Goal: Check status: Check status

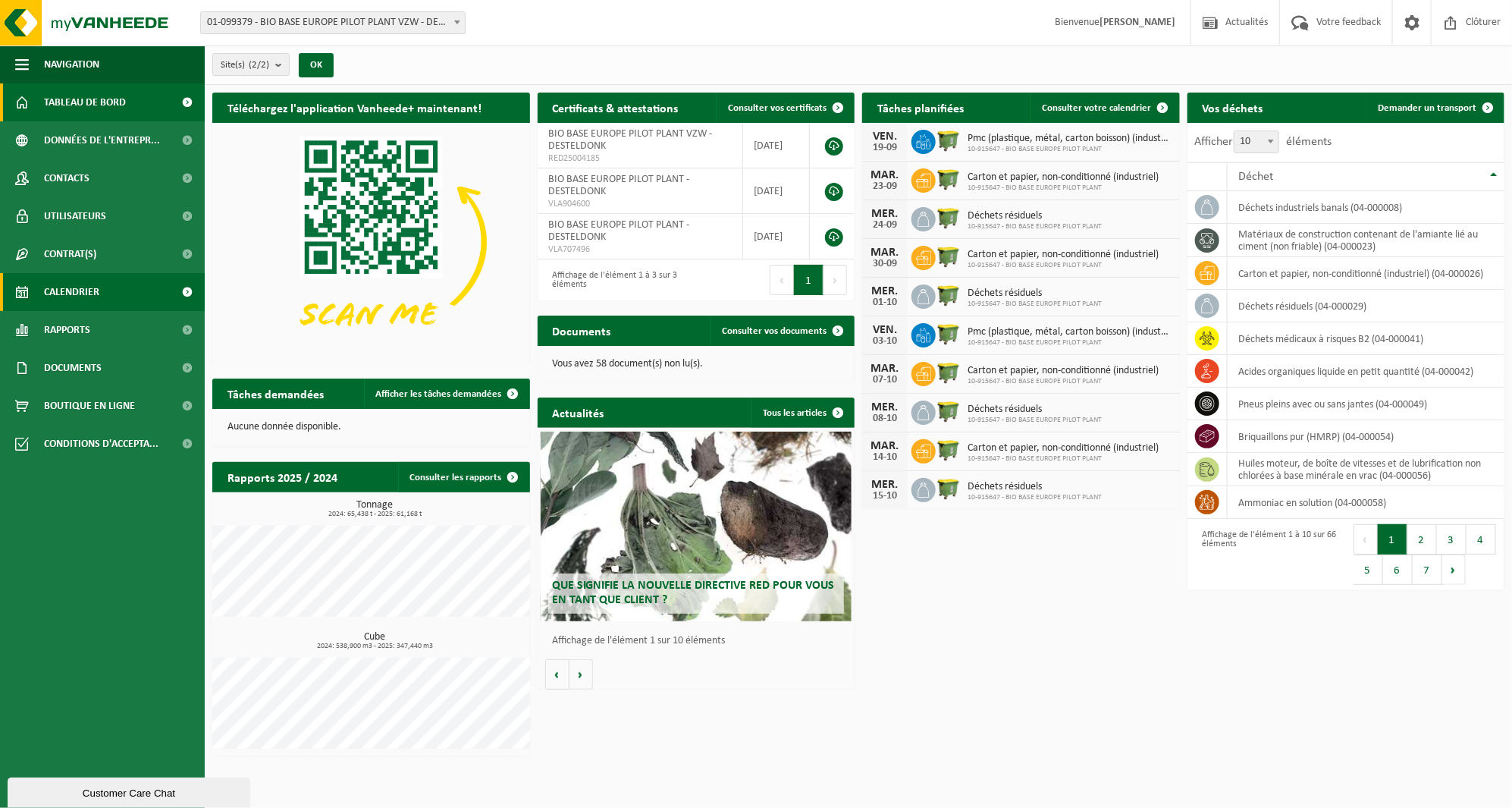
click at [32, 286] on link "Calendrier" at bounding box center [102, 293] width 205 height 38
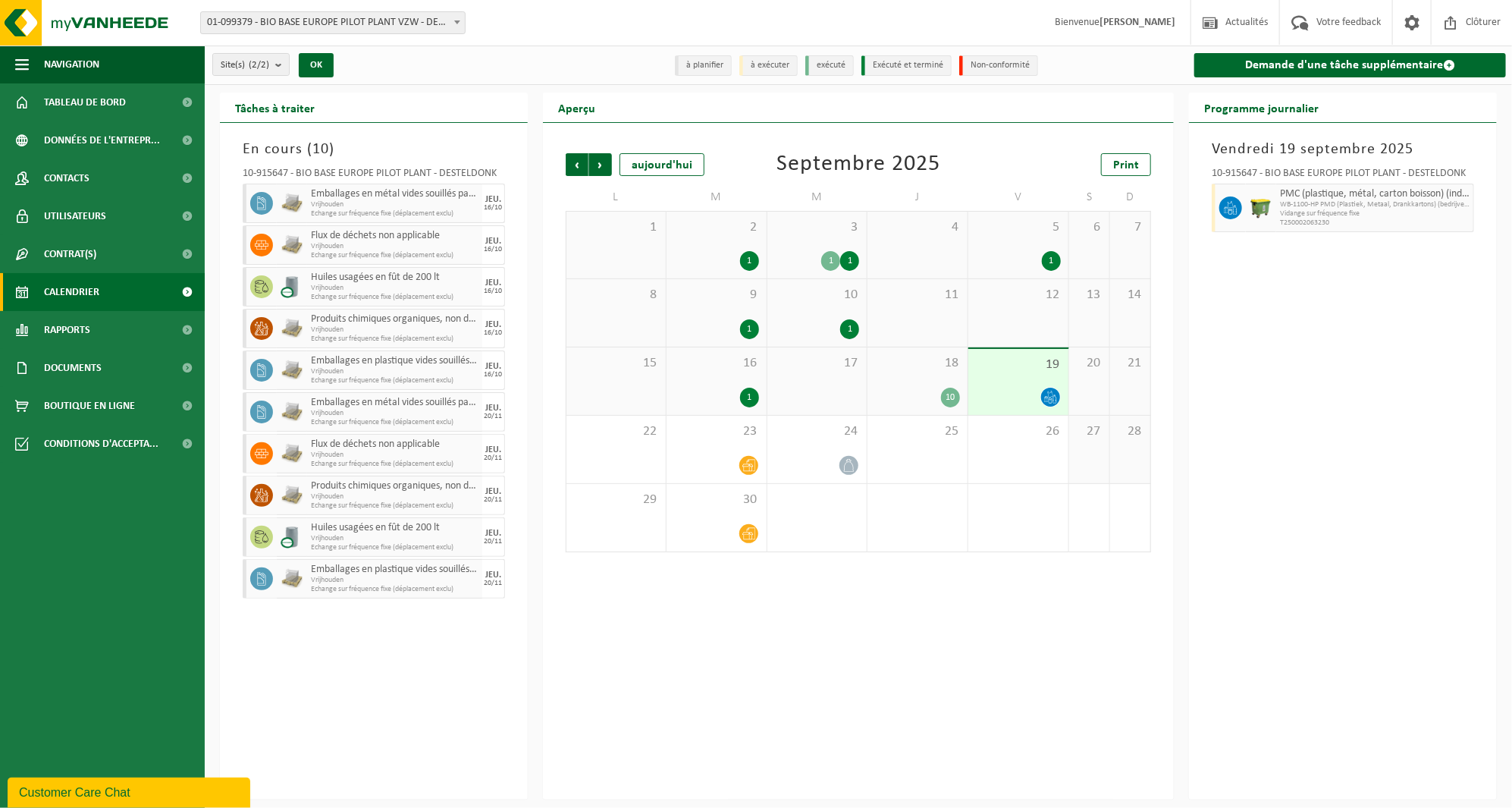
click at [966, 380] on div "18 10" at bounding box center [917, 381] width 100 height 68
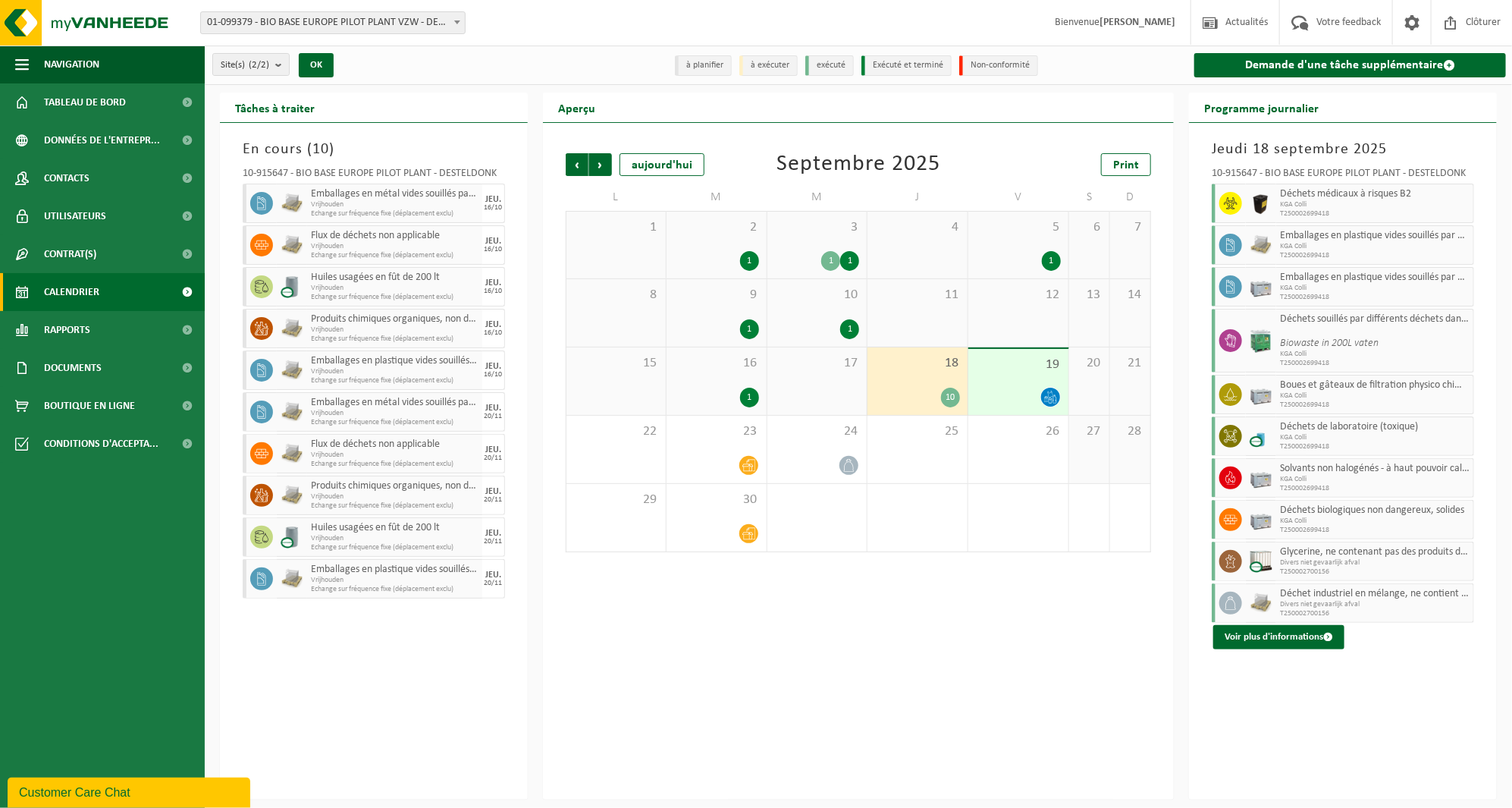
click at [834, 378] on div "17" at bounding box center [817, 381] width 100 height 68
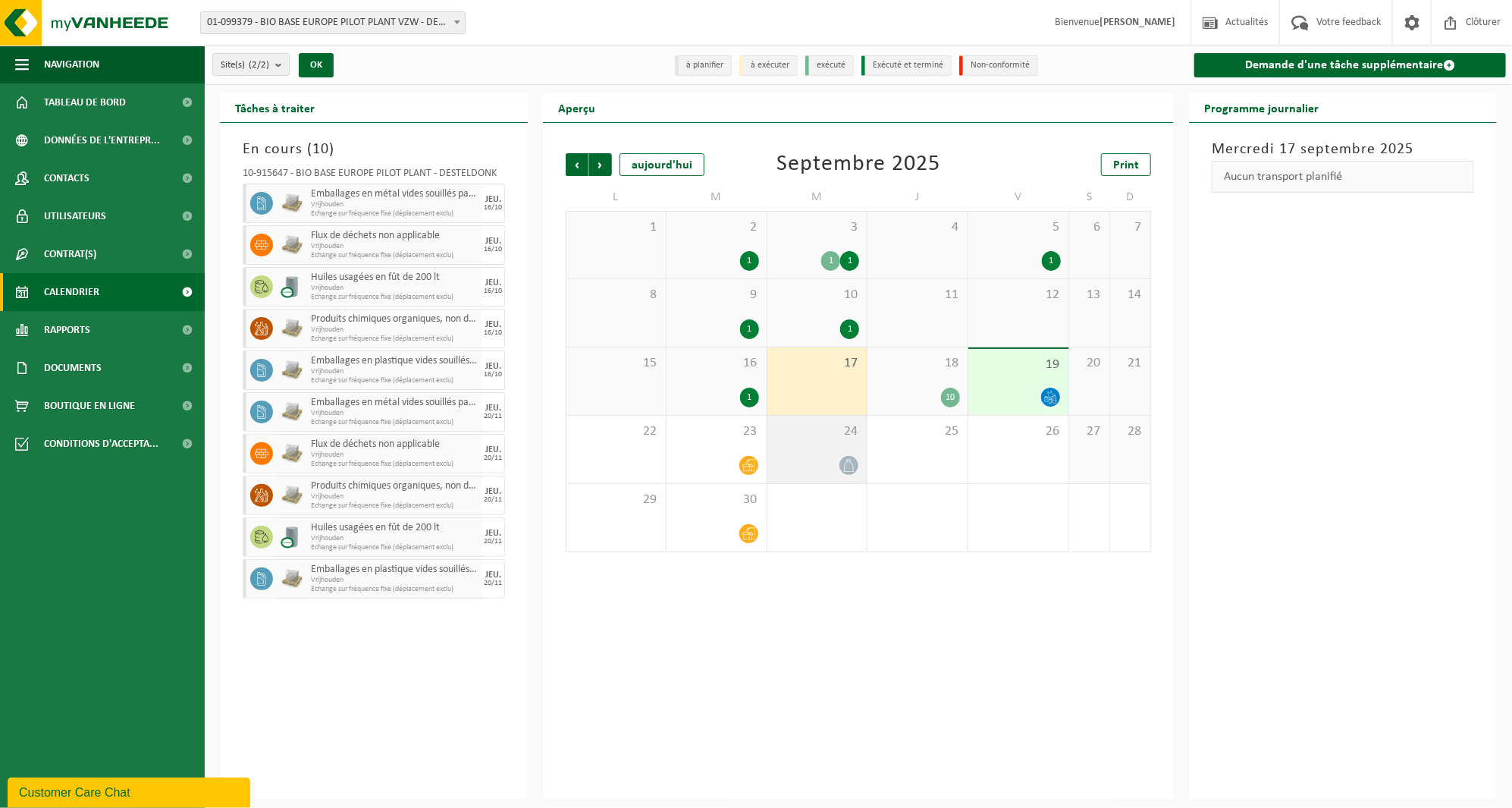
click at [851, 438] on span "24" at bounding box center [818, 431] width 85 height 17
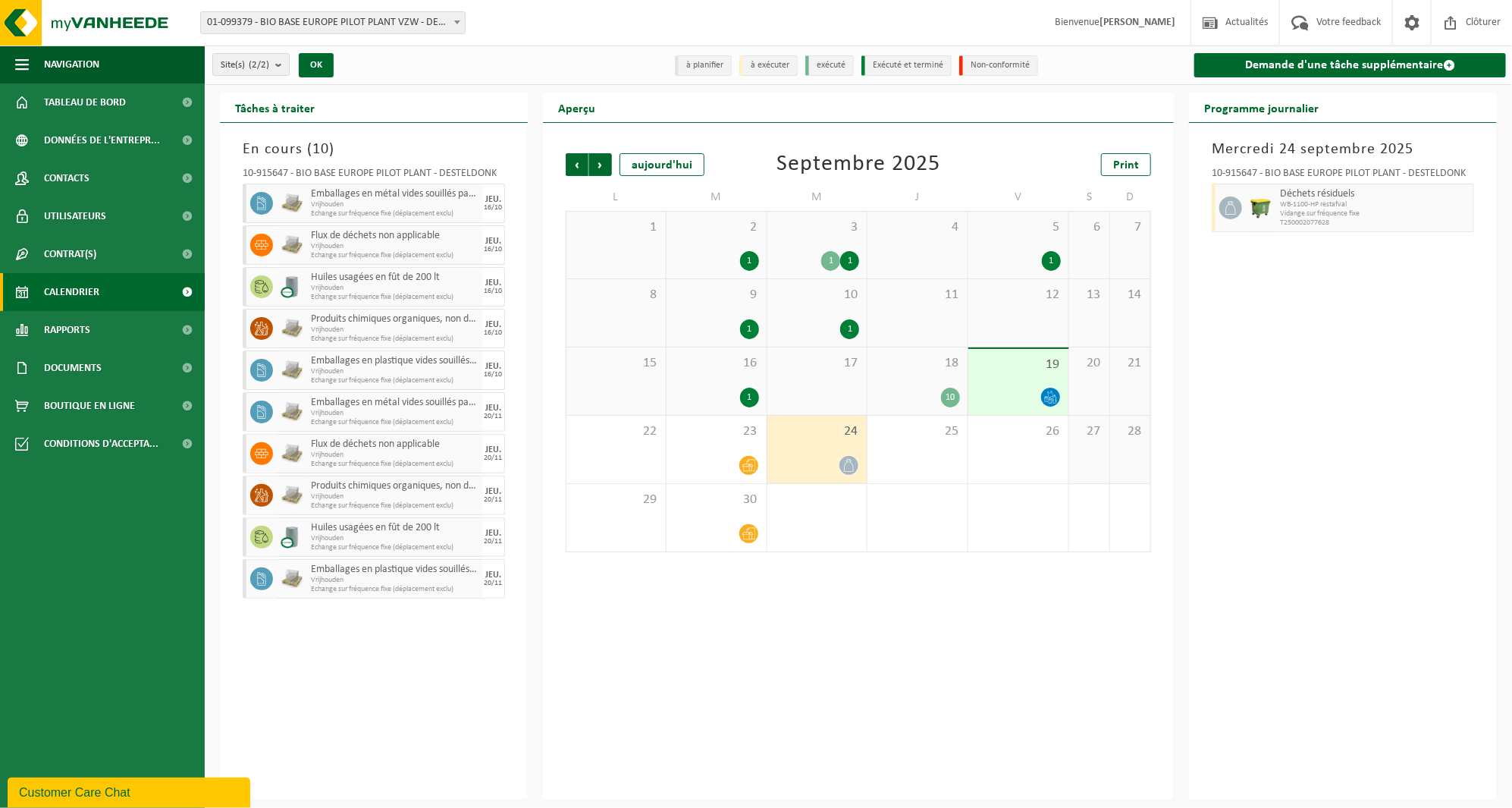
click at [852, 301] on span "10" at bounding box center [818, 294] width 85 height 17
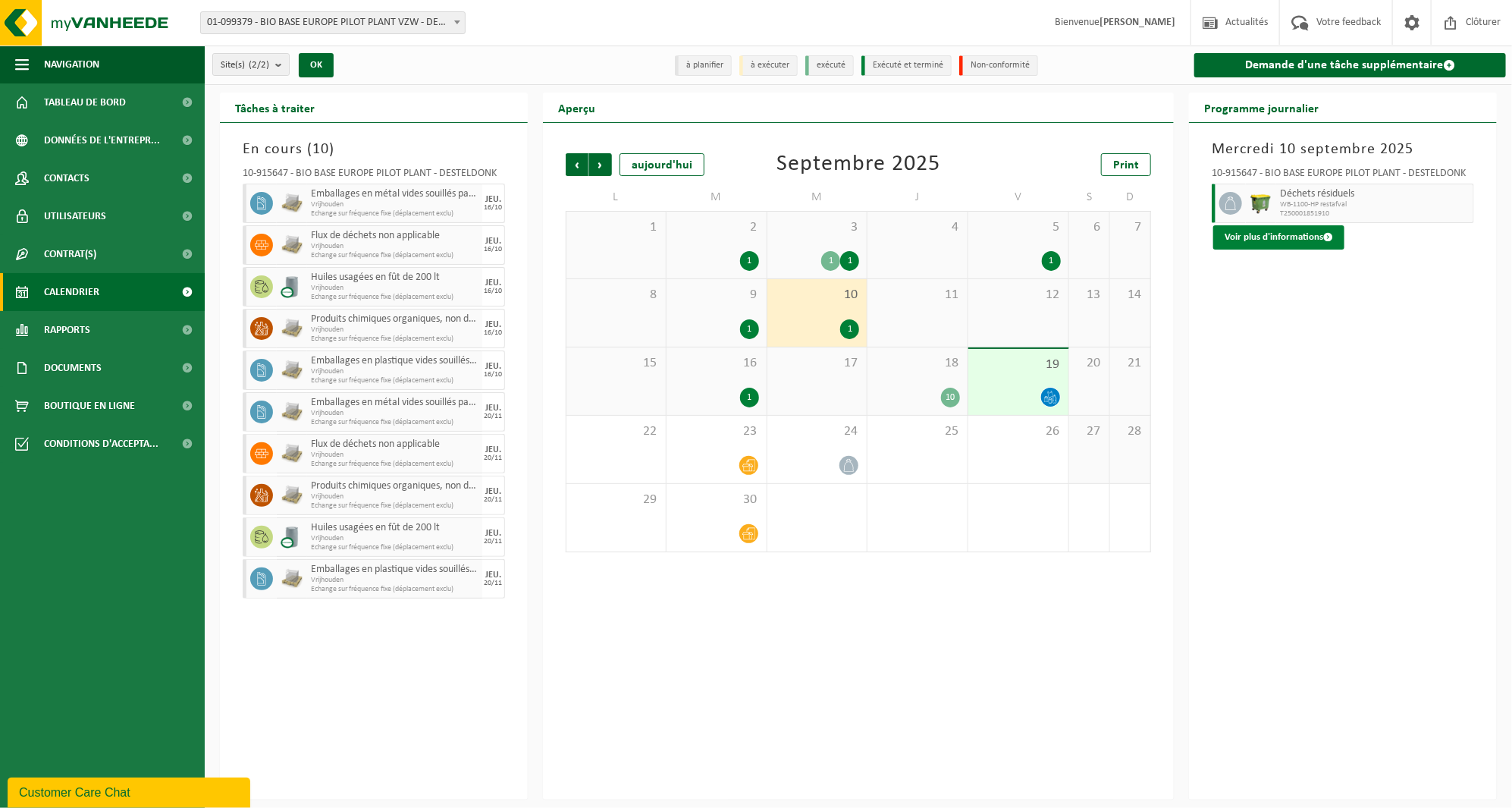
click at [1330, 230] on button "Voir plus d'informations" at bounding box center [1279, 238] width 131 height 24
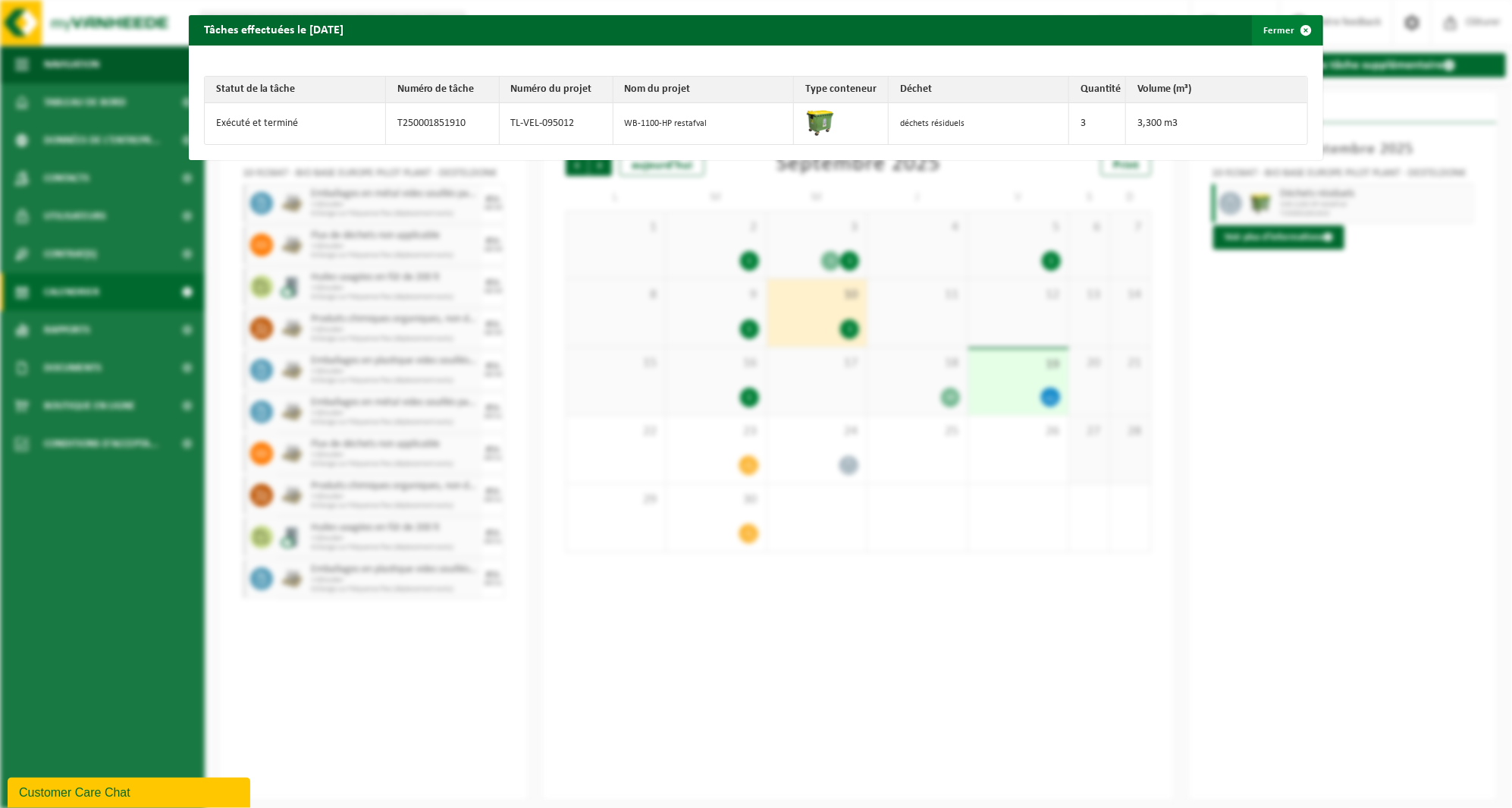
click at [1299, 30] on span "button" at bounding box center [1307, 30] width 30 height 30
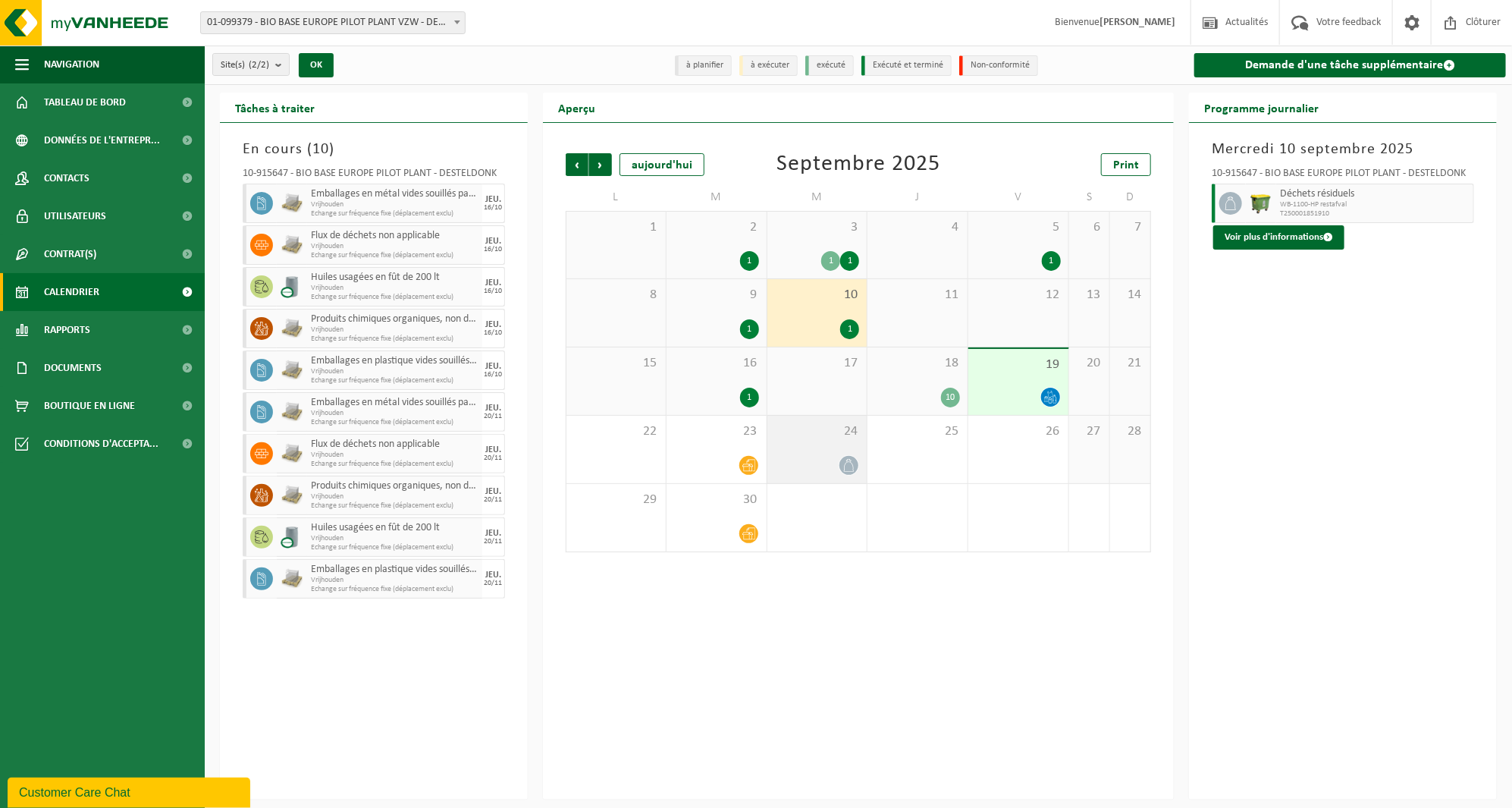
click at [823, 461] on div at bounding box center [818, 466] width 85 height 21
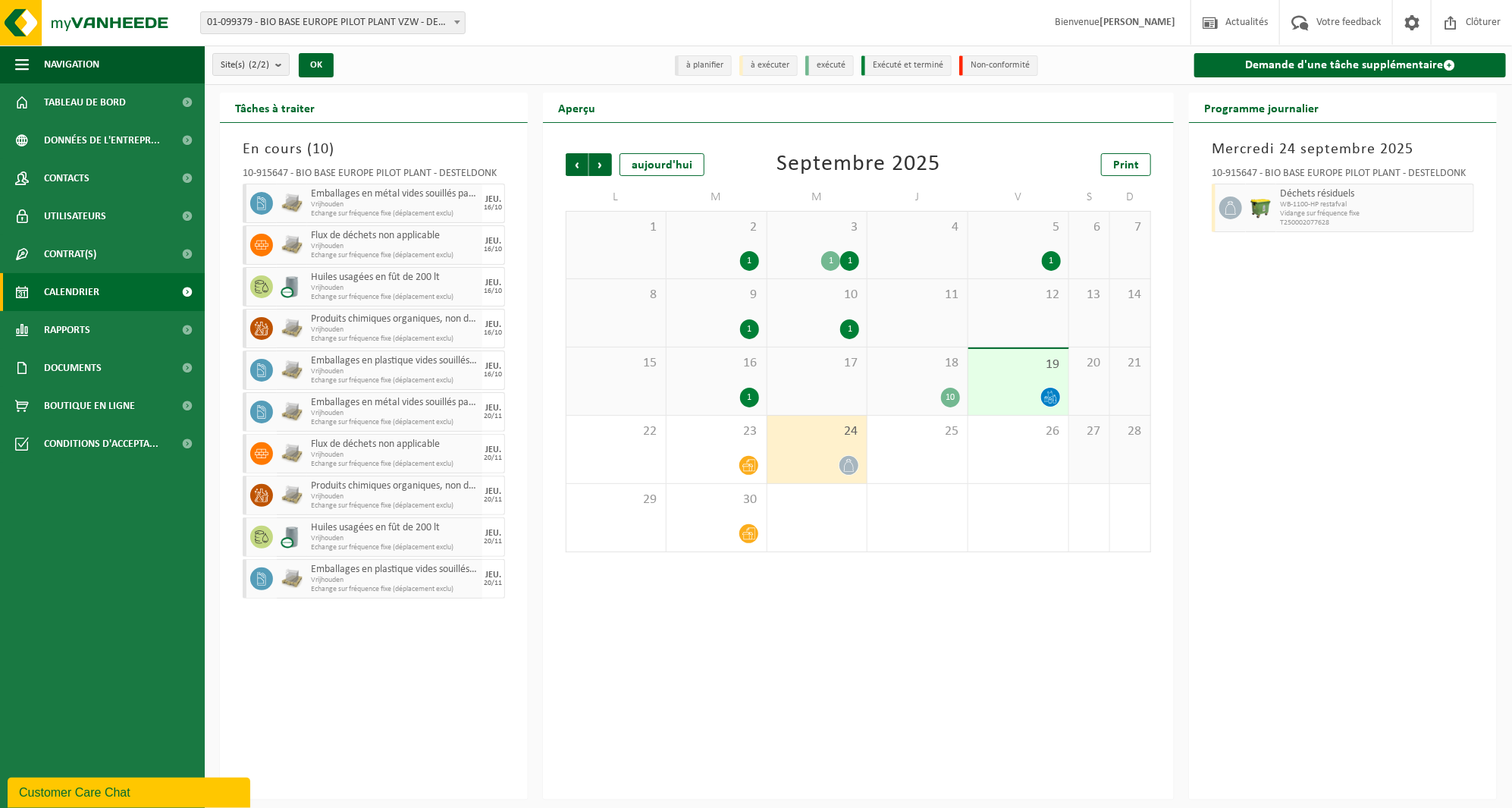
click at [1235, 441] on div "[DATE] 10-915647 - BIO BASE EUROPE PILOT PLANT - DESTELDONK Déchets résiduels W…" at bounding box center [1343, 461] width 308 height 677
click at [829, 467] on div at bounding box center [818, 466] width 85 height 21
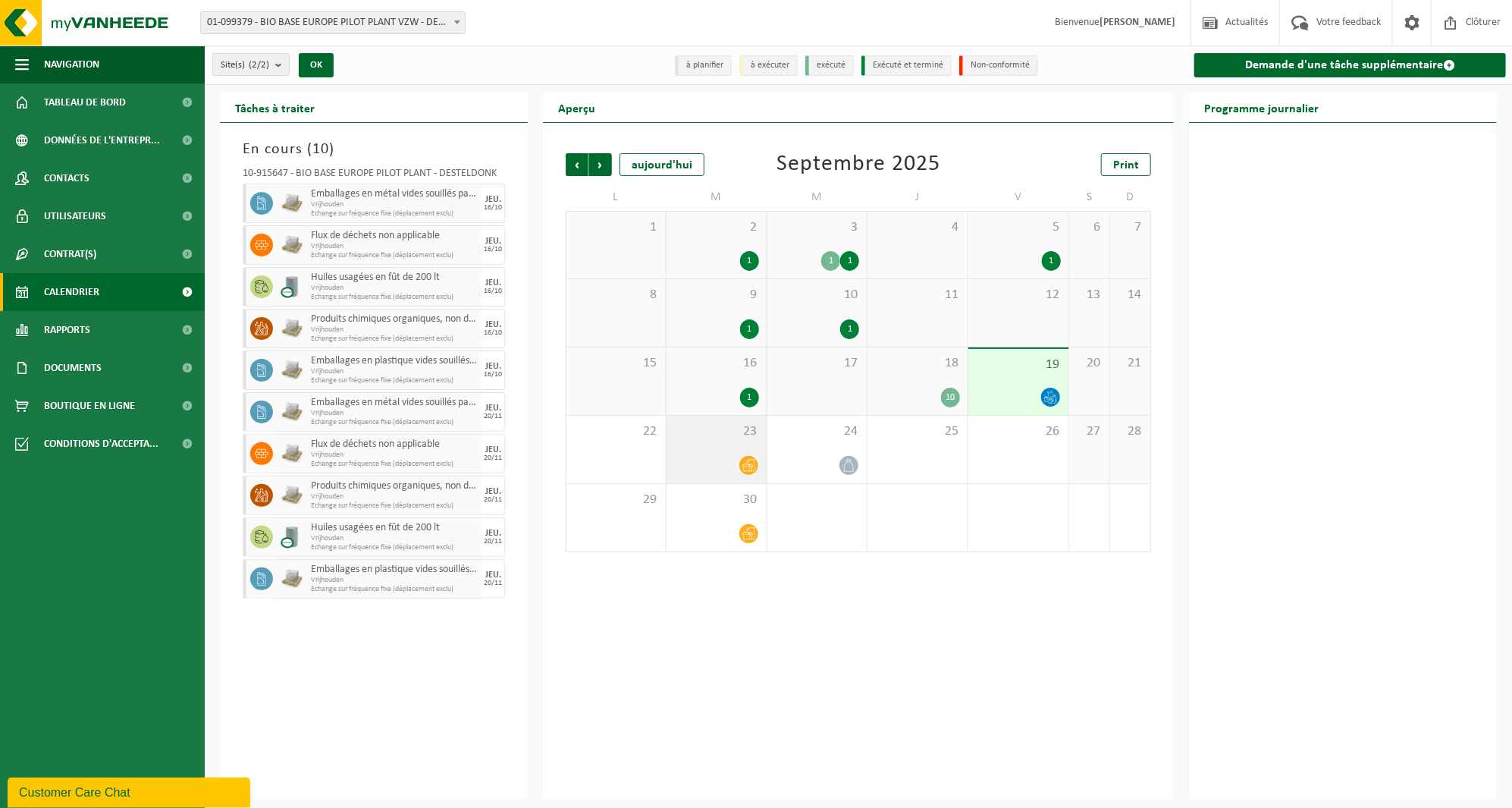
click at [763, 464] on div "23" at bounding box center [716, 450] width 100 height 68
